Goal: Transaction & Acquisition: Purchase product/service

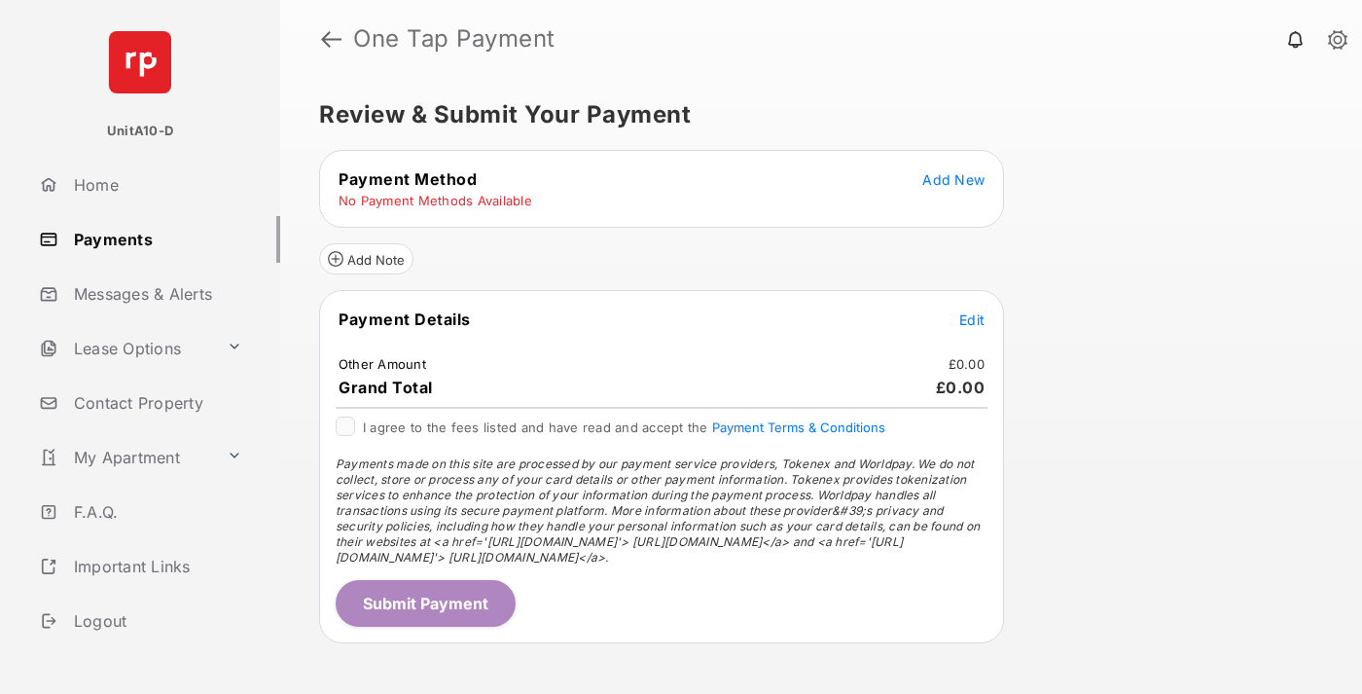
click at [953, 179] on span "Add New" at bounding box center [953, 179] width 62 height 17
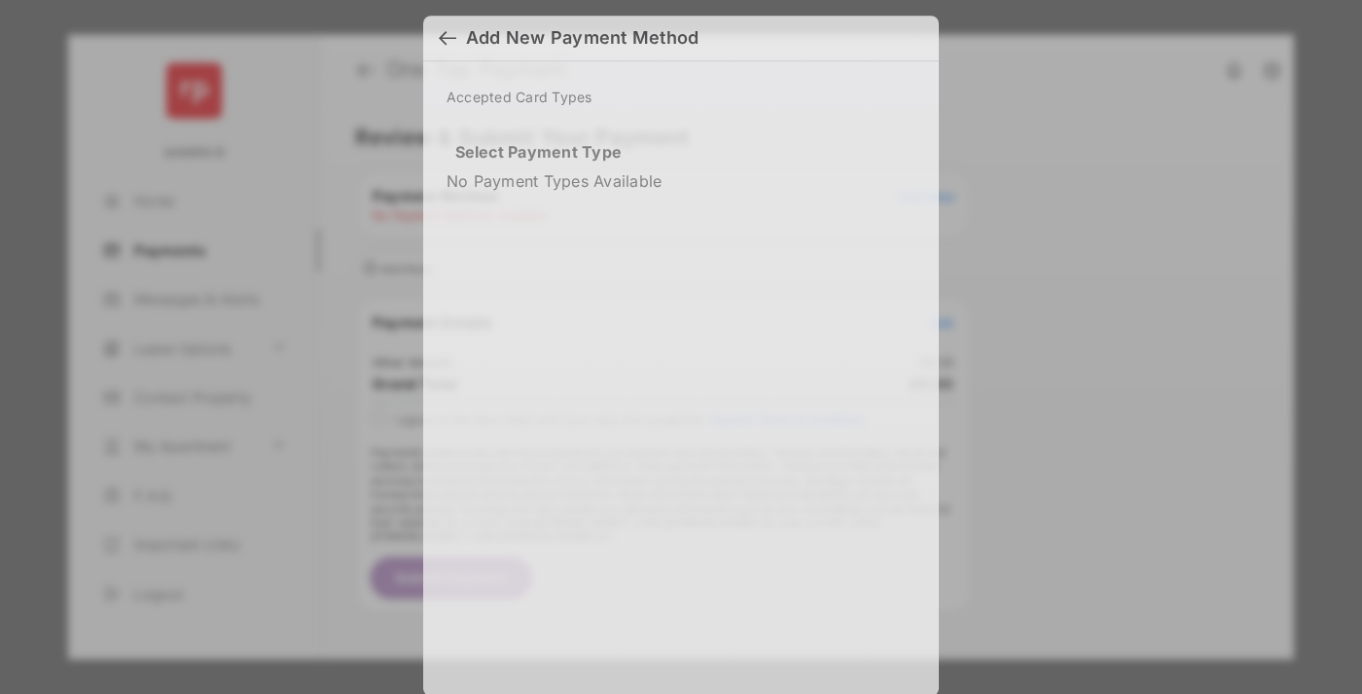
scroll to position [14, 0]
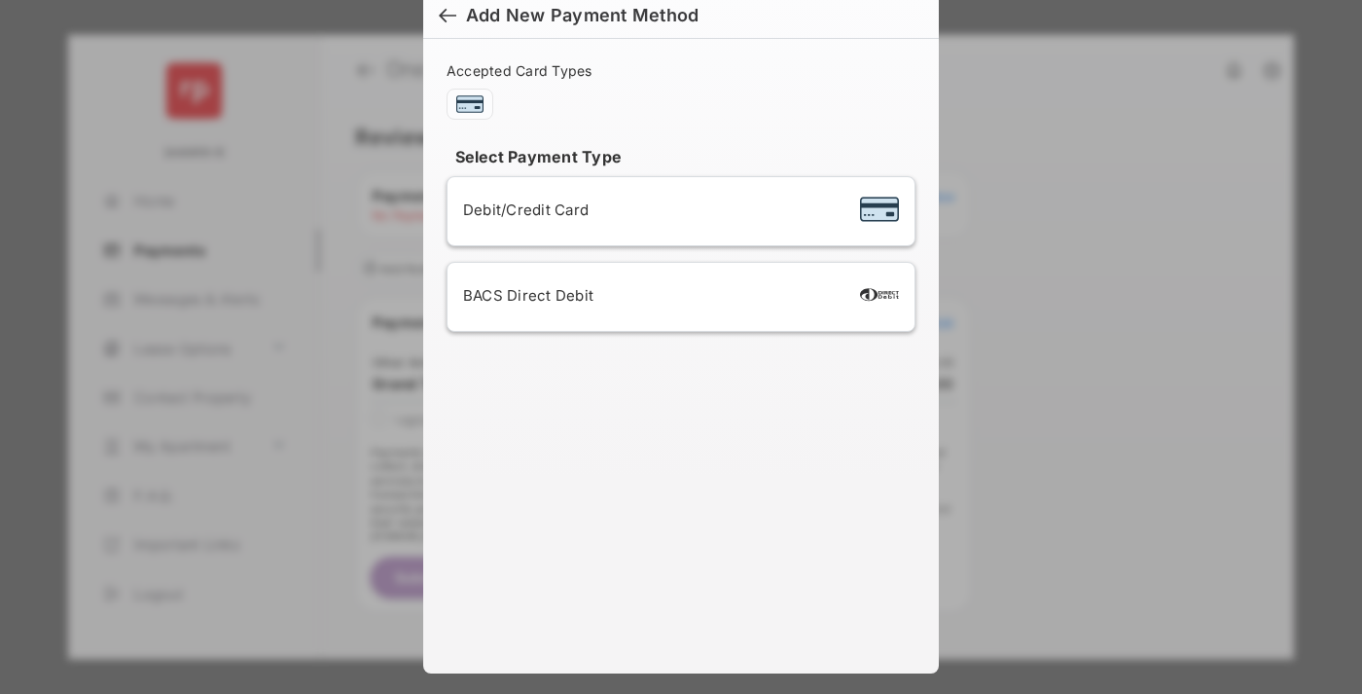
click at [677, 297] on div "BACS Direct Debit" at bounding box center [681, 296] width 436 height 37
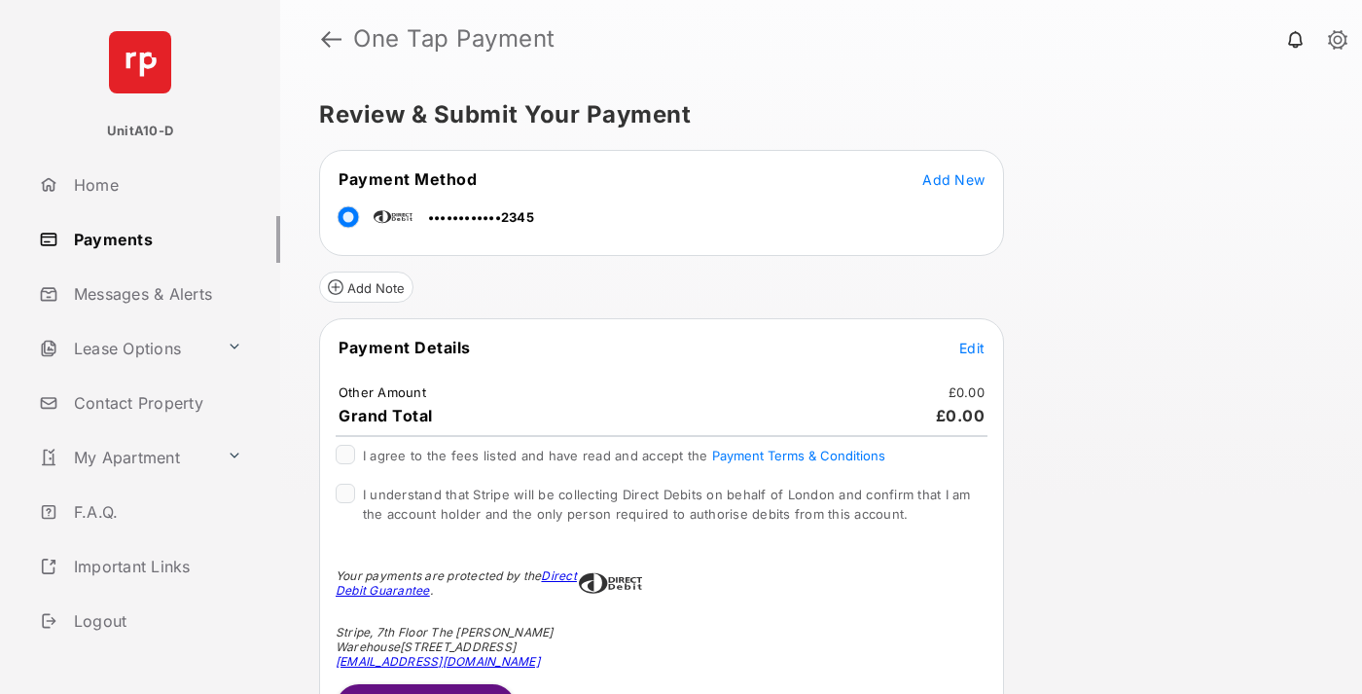
click at [972, 347] on span "Edit" at bounding box center [971, 348] width 25 height 17
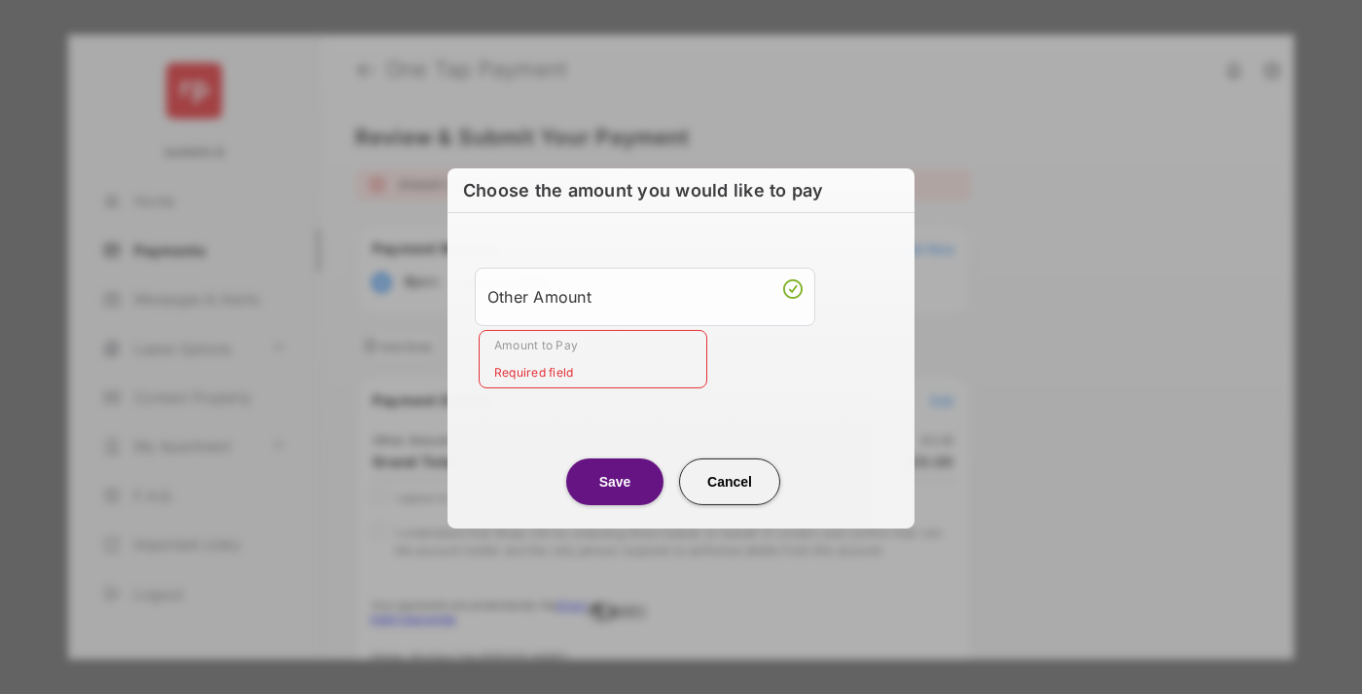
click at [645, 295] on div "Other Amount" at bounding box center [644, 295] width 315 height 33
type input "**"
click at [615, 480] on button "Save" at bounding box center [614, 480] width 97 height 47
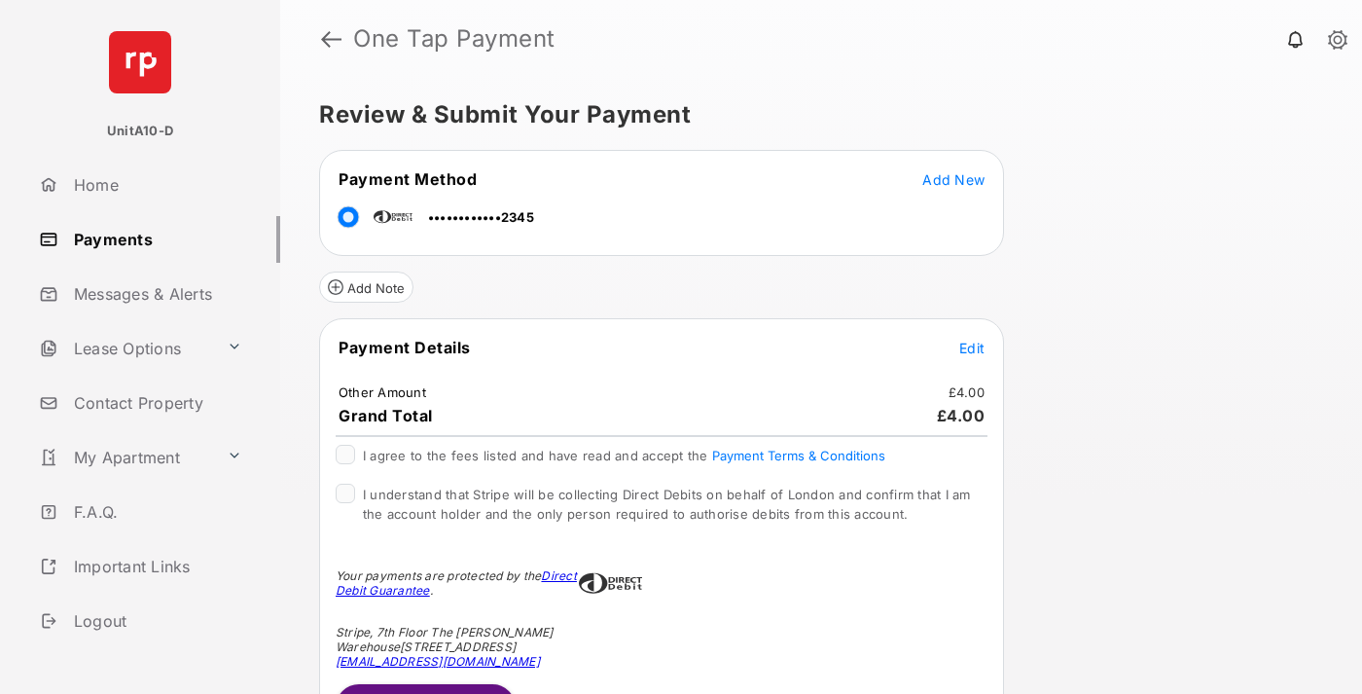
click at [972, 347] on span "Edit" at bounding box center [971, 348] width 25 height 17
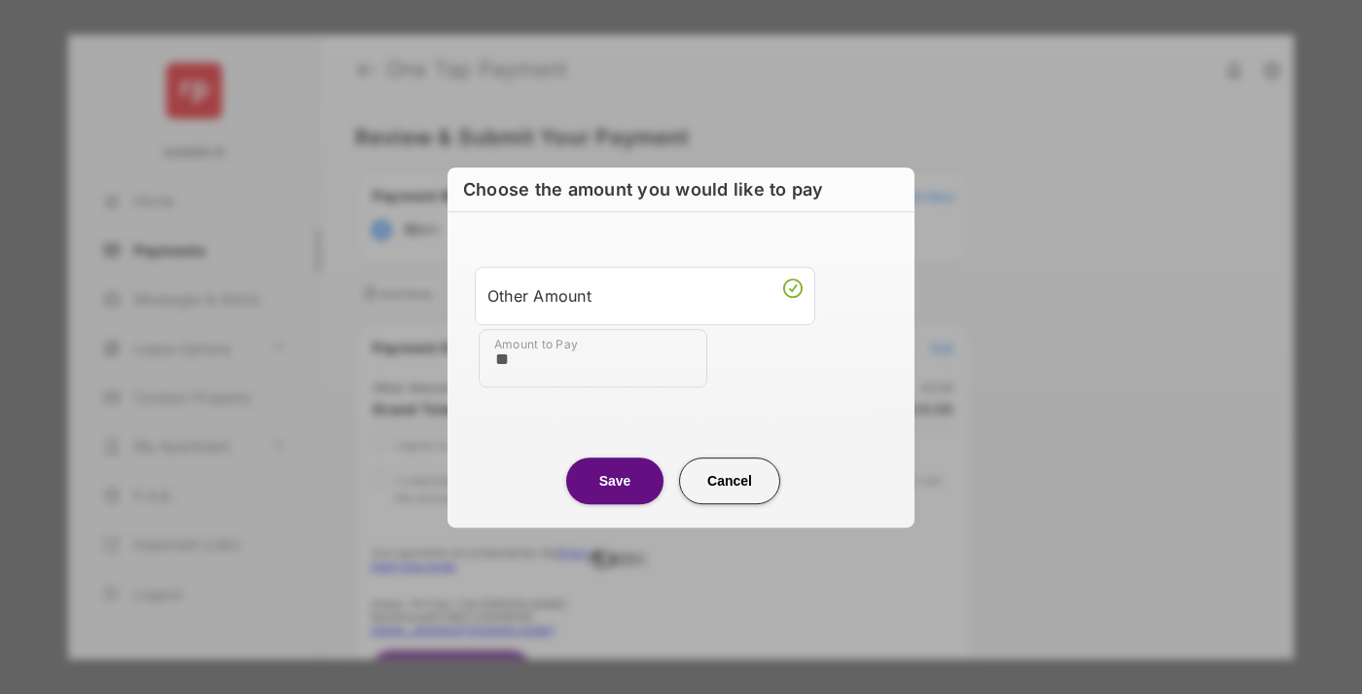
click at [615, 480] on button "Save" at bounding box center [614, 480] width 97 height 47
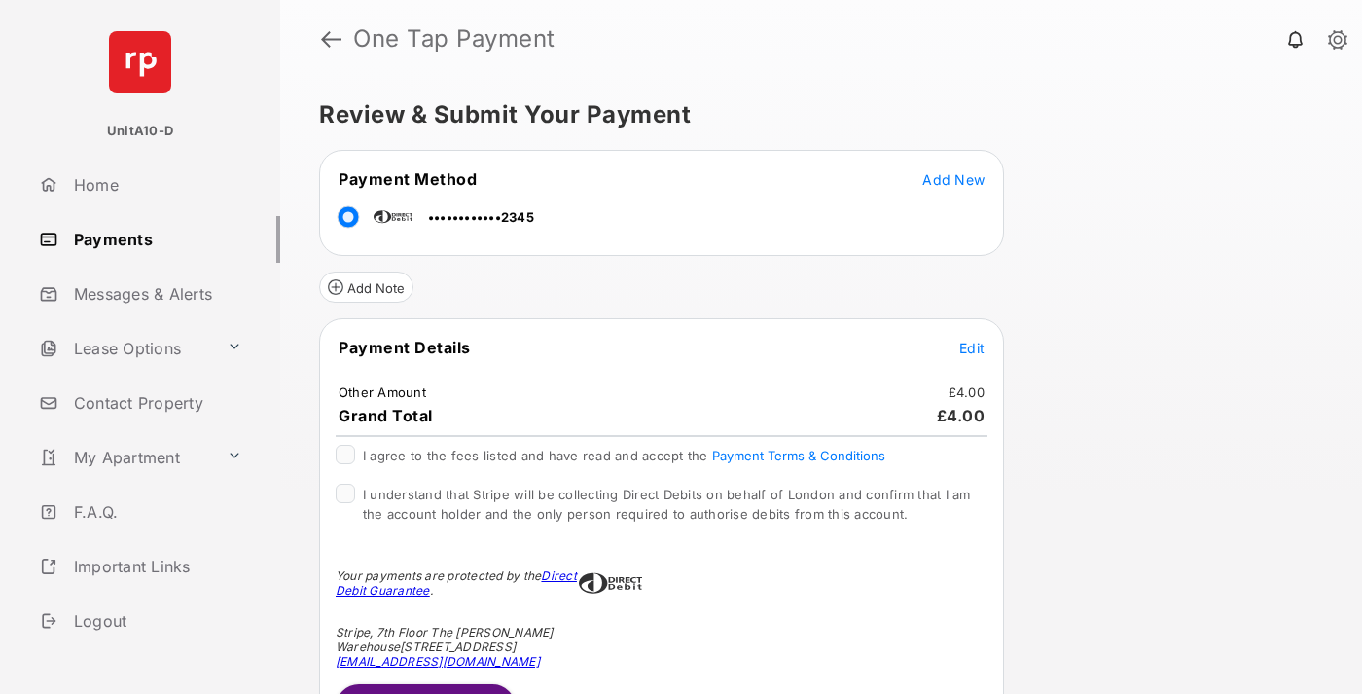
click at [424, 688] on button "Submit Payment" at bounding box center [426, 707] width 180 height 47
